Goal: Task Accomplishment & Management: Manage account settings

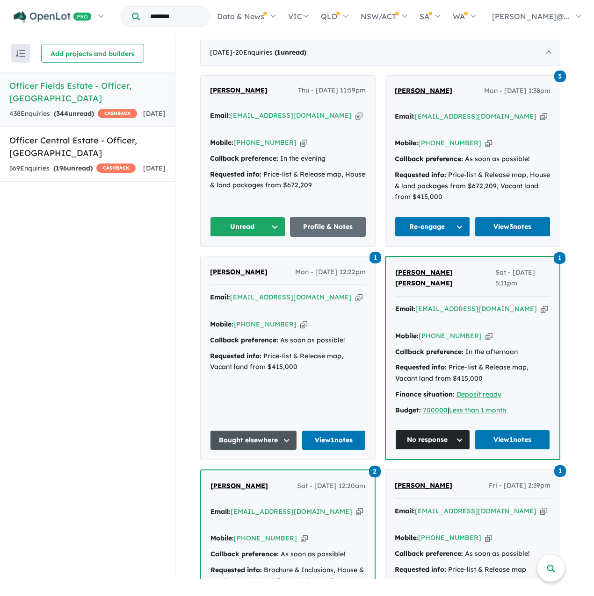
scroll to position [115, 0]
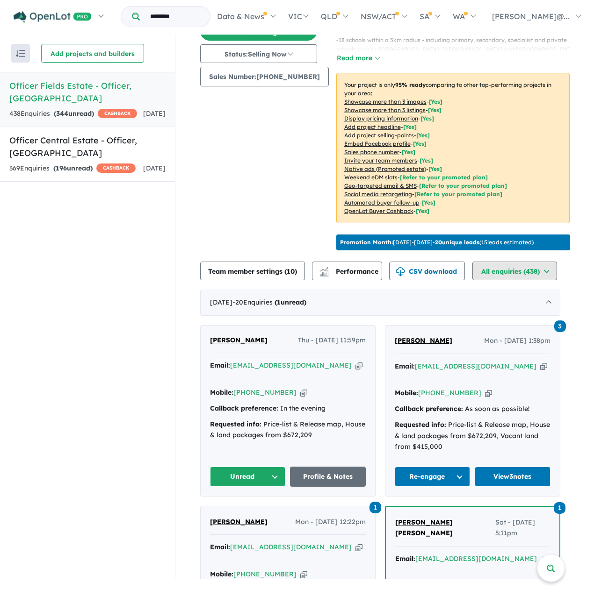
click at [514, 280] on button "All enquiries ( 438 )" at bounding box center [514, 271] width 85 height 19
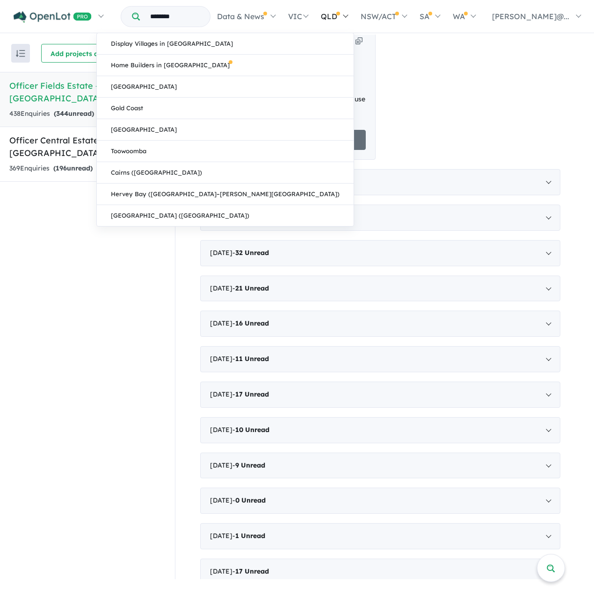
scroll to position [442, 0]
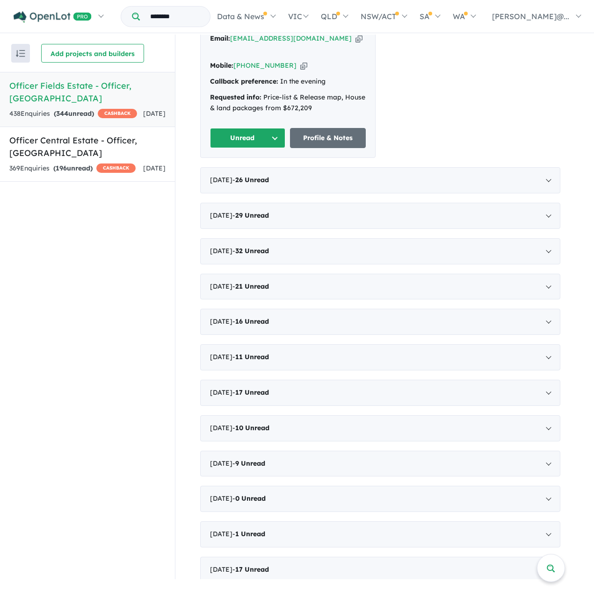
click at [430, 158] on div "[PERSON_NAME] Thu - [DATE] 11:59pm Email: [EMAIL_ADDRESS][DOMAIN_NAME] Copied! …" at bounding box center [380, 78] width 360 height 160
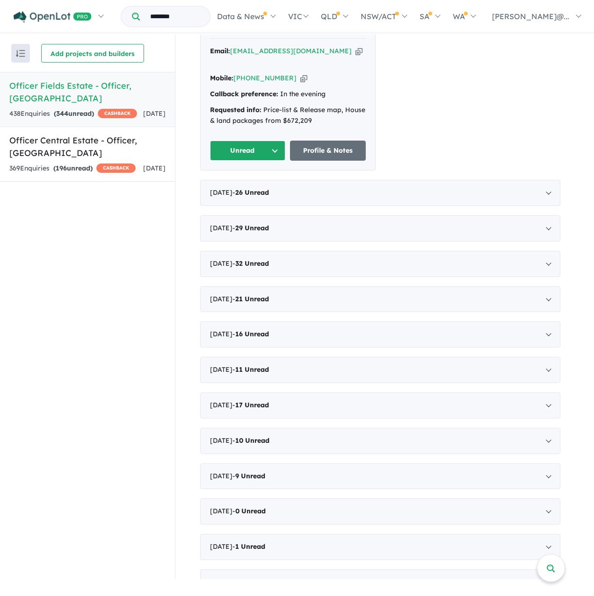
scroll to position [395, 0]
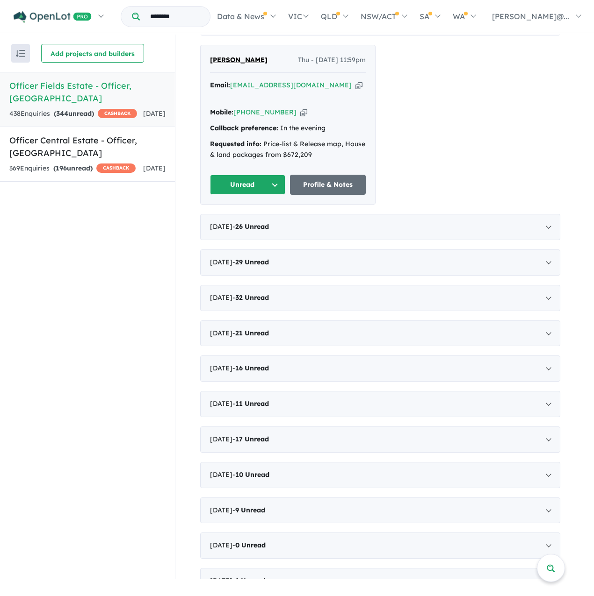
click at [220, 64] on span "[PERSON_NAME]" at bounding box center [238, 60] width 57 height 8
click at [355, 90] on icon "button" at bounding box center [358, 85] width 7 height 10
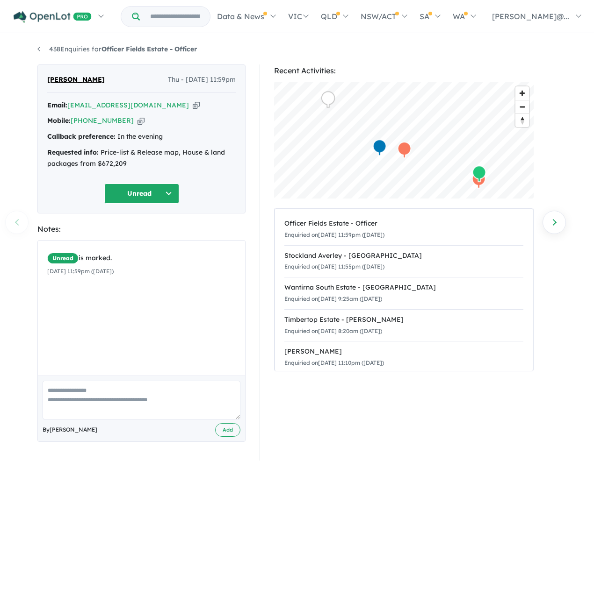
drag, startPoint x: 286, startPoint y: 193, endPoint x: 258, endPoint y: 228, distance: 44.6
click at [258, 228] on div "Recent Activities: © Mapbox © OpenStreetMap Improve this map Officer Fields Est…" at bounding box center [407, 262] width 311 height 396
click at [175, 204] on button "Unread" at bounding box center [141, 194] width 75 height 20
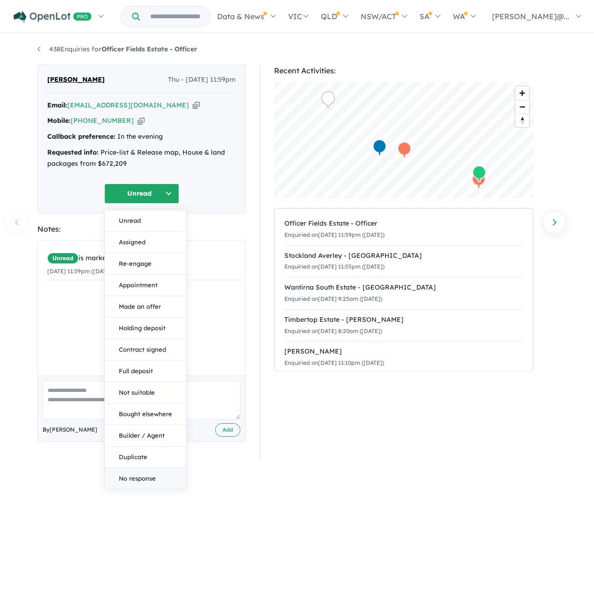
click at [136, 489] on button "No response" at bounding box center [145, 478] width 81 height 21
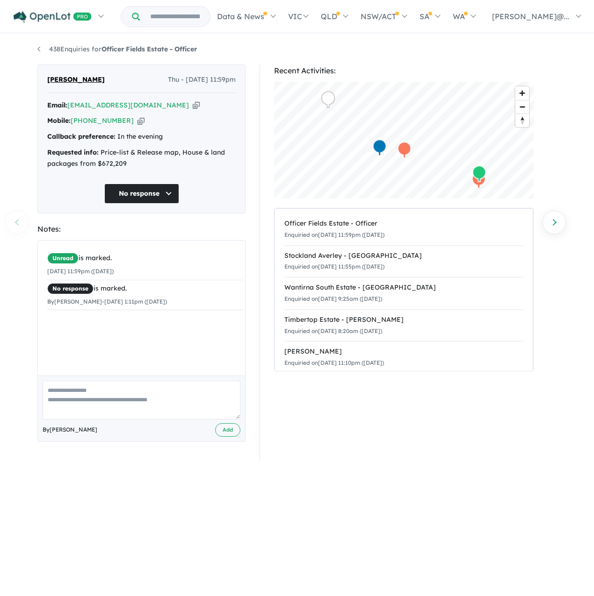
click at [156, 420] on textarea at bounding box center [142, 400] width 198 height 39
type textarea "**********"
click at [225, 442] on div "**********" at bounding box center [141, 409] width 207 height 66
click at [222, 437] on button "Add" at bounding box center [227, 430] width 25 height 14
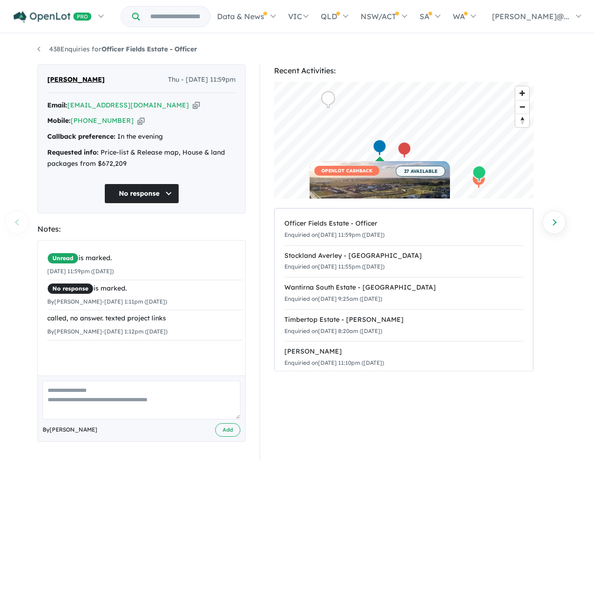
click at [194, 236] on div "Notes:" at bounding box center [141, 229] width 208 height 13
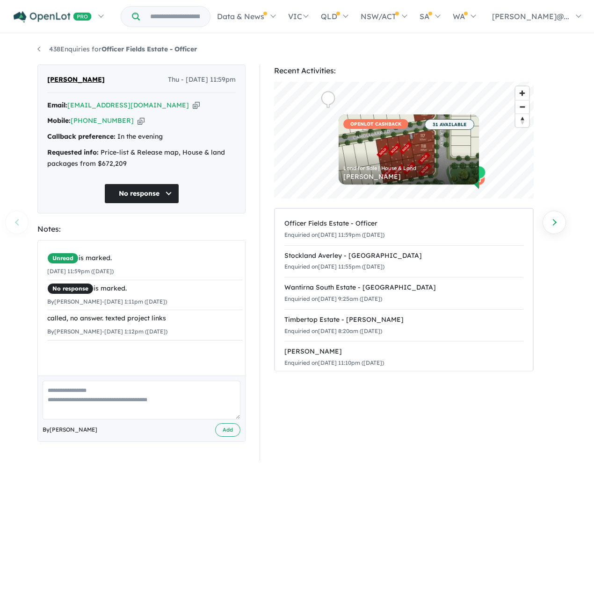
click at [386, 447] on section "Recent Activities: © Mapbox © OpenStreetMap Improve this map OPENLOT CASHBACK 3…" at bounding box center [403, 262] width 259 height 396
drag, startPoint x: 590, startPoint y: 215, endPoint x: 540, endPoint y: 153, distance: 79.8
click at [589, 212] on div "438 Enquiries for Officer Fields Estate - Officer Previous enquiry Next enquiry…" at bounding box center [297, 307] width 594 height 545
click at [233, 328] on span "×" at bounding box center [235, 318] width 5 height 17
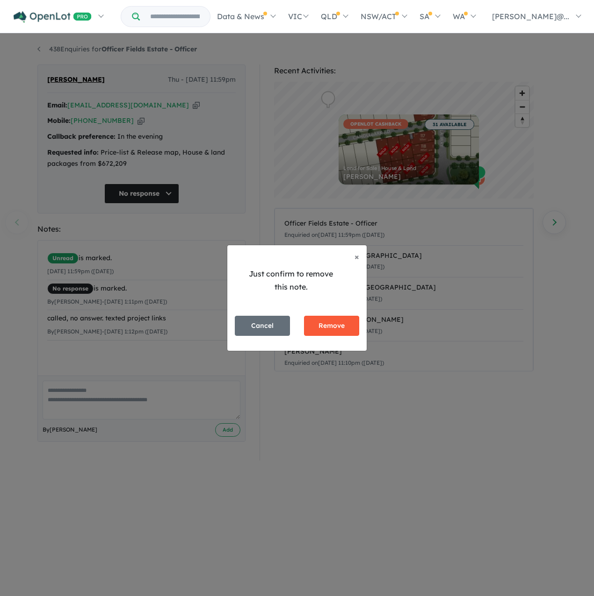
click at [326, 329] on button "Remove" at bounding box center [331, 326] width 55 height 20
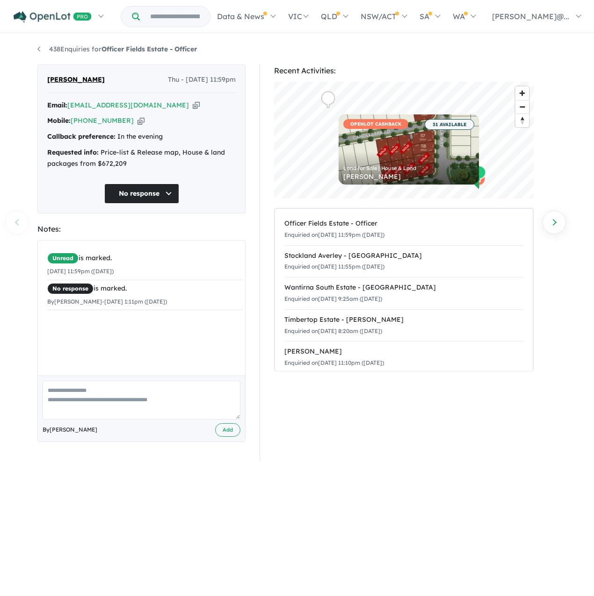
click at [172, 204] on button "No response" at bounding box center [141, 194] width 75 height 20
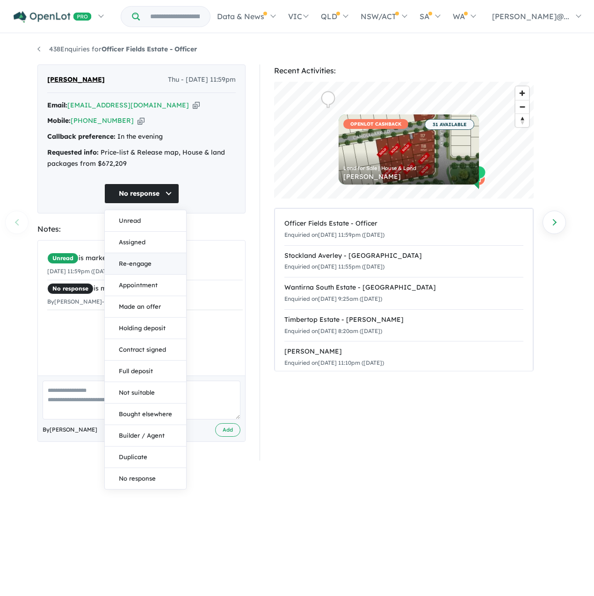
click at [155, 269] on button "Re-engage" at bounding box center [145, 263] width 81 height 21
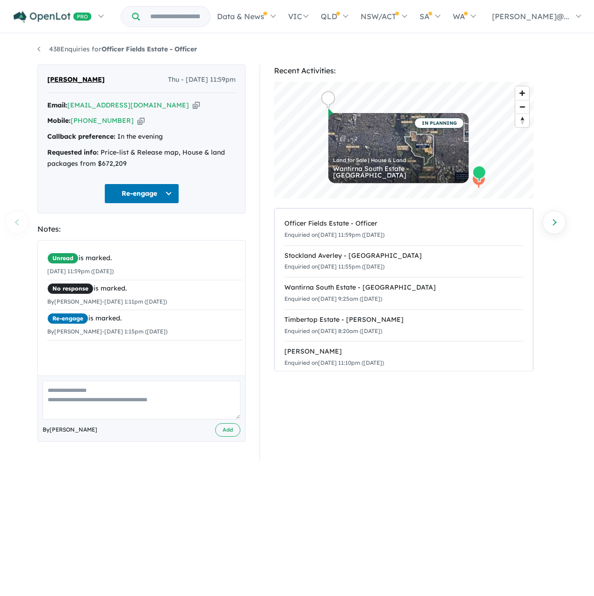
click at [111, 410] on textarea at bounding box center [142, 400] width 198 height 39
type textarea "**********"
click at [215, 437] on button "Add" at bounding box center [227, 430] width 25 height 14
